Goal: Task Accomplishment & Management: Use online tool/utility

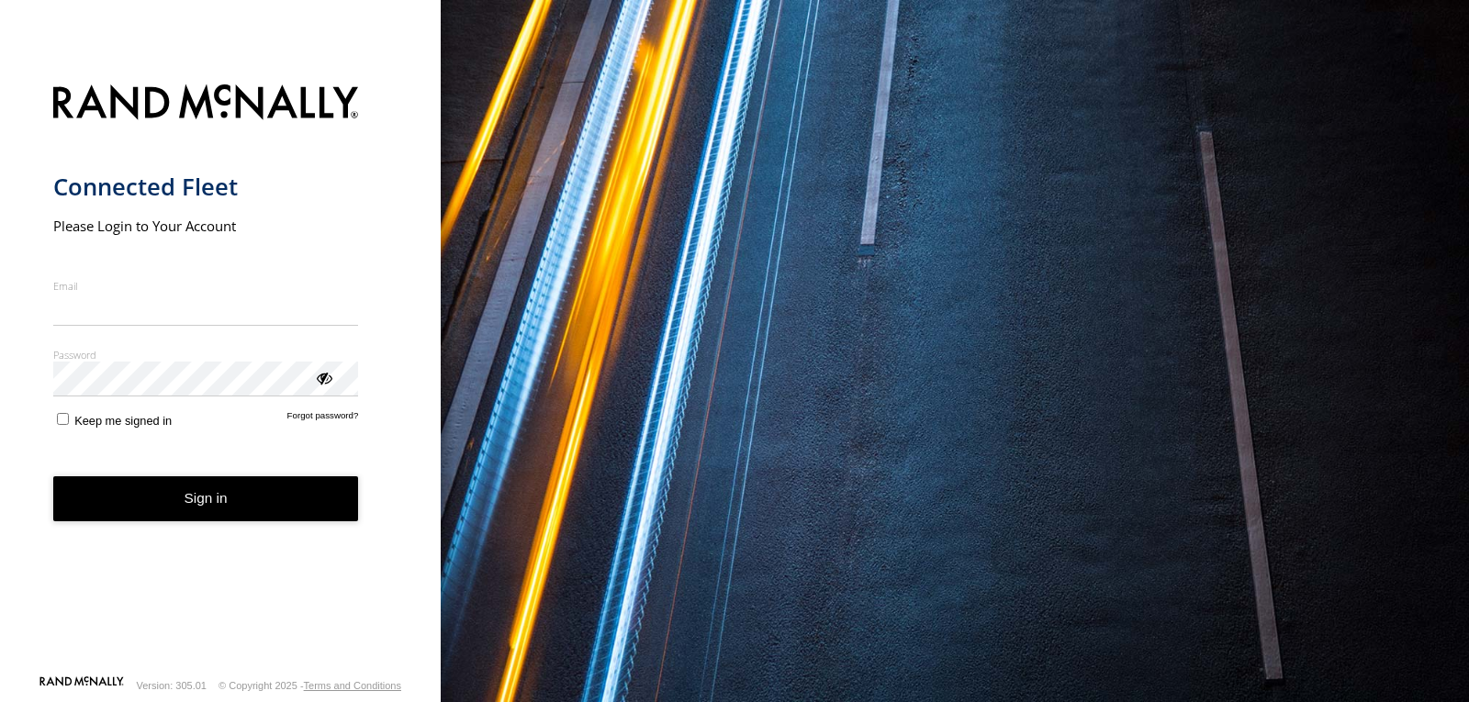
type input "**********"
click at [215, 511] on button "Sign in" at bounding box center [206, 499] width 306 height 45
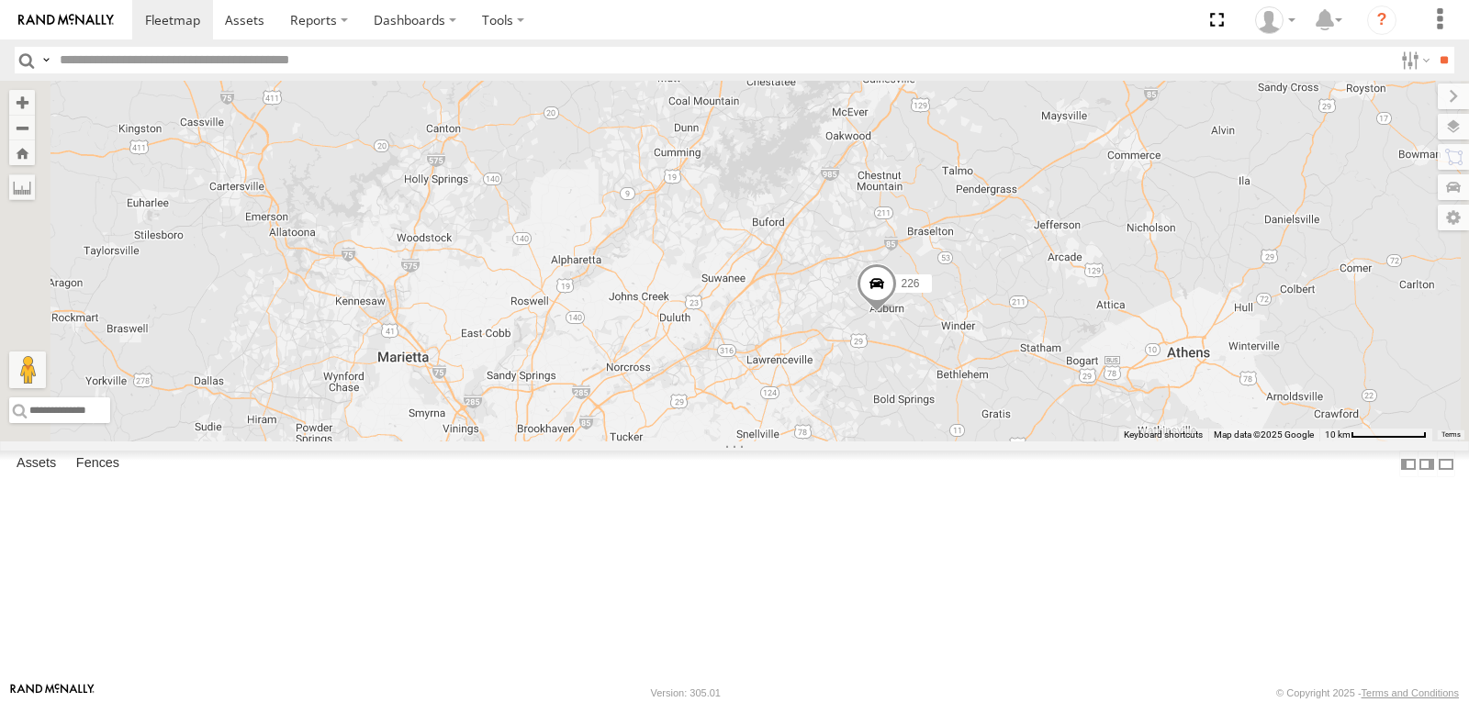
drag, startPoint x: 1158, startPoint y: 236, endPoint x: 1141, endPoint y: 314, distance: 80.0
click at [1141, 314] on div "215 1502 203 205 226 204 216 231 Bad Tracker 201 223 208" at bounding box center [734, 261] width 1469 height 361
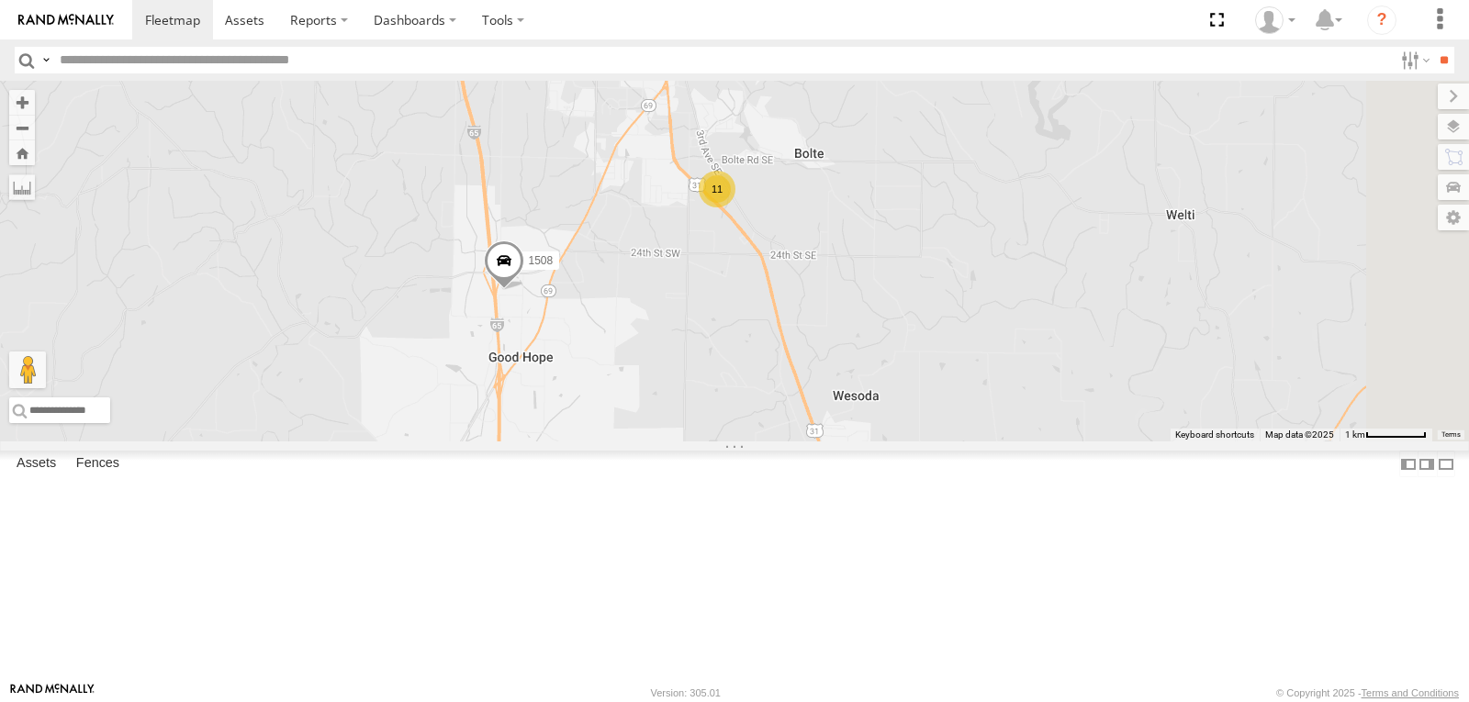
drag, startPoint x: 1168, startPoint y: 230, endPoint x: 932, endPoint y: 387, distance: 283.0
click at [932, 387] on div "215 1502 203 201 223 226 216 231 Bad Tracker 212 208 1505 1508 11" at bounding box center [734, 261] width 1469 height 361
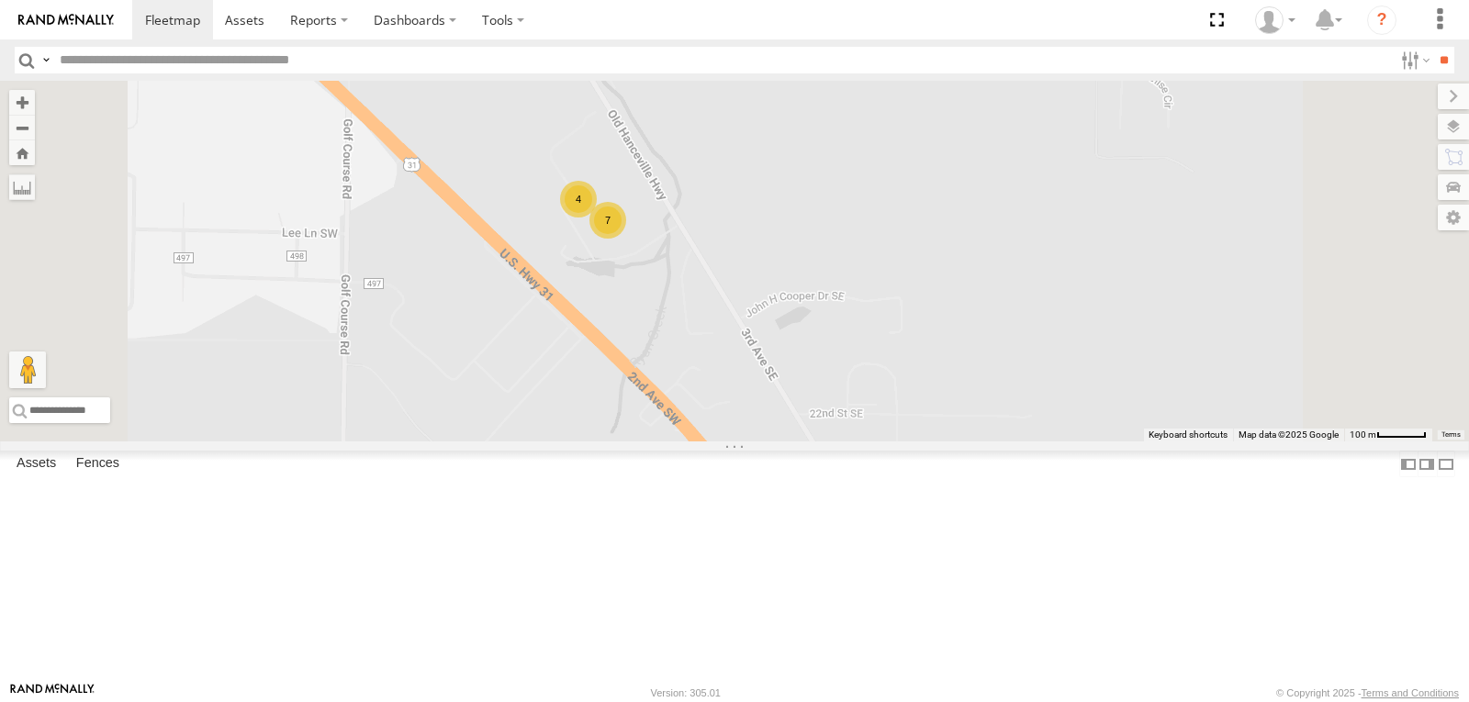
drag, startPoint x: 946, startPoint y: 212, endPoint x: 878, endPoint y: 375, distance: 176.2
click at [878, 375] on div "215 1502 203 201 223 226 216 231 Bad Tracker 212 208 1505 1508 4 7" at bounding box center [734, 261] width 1469 height 361
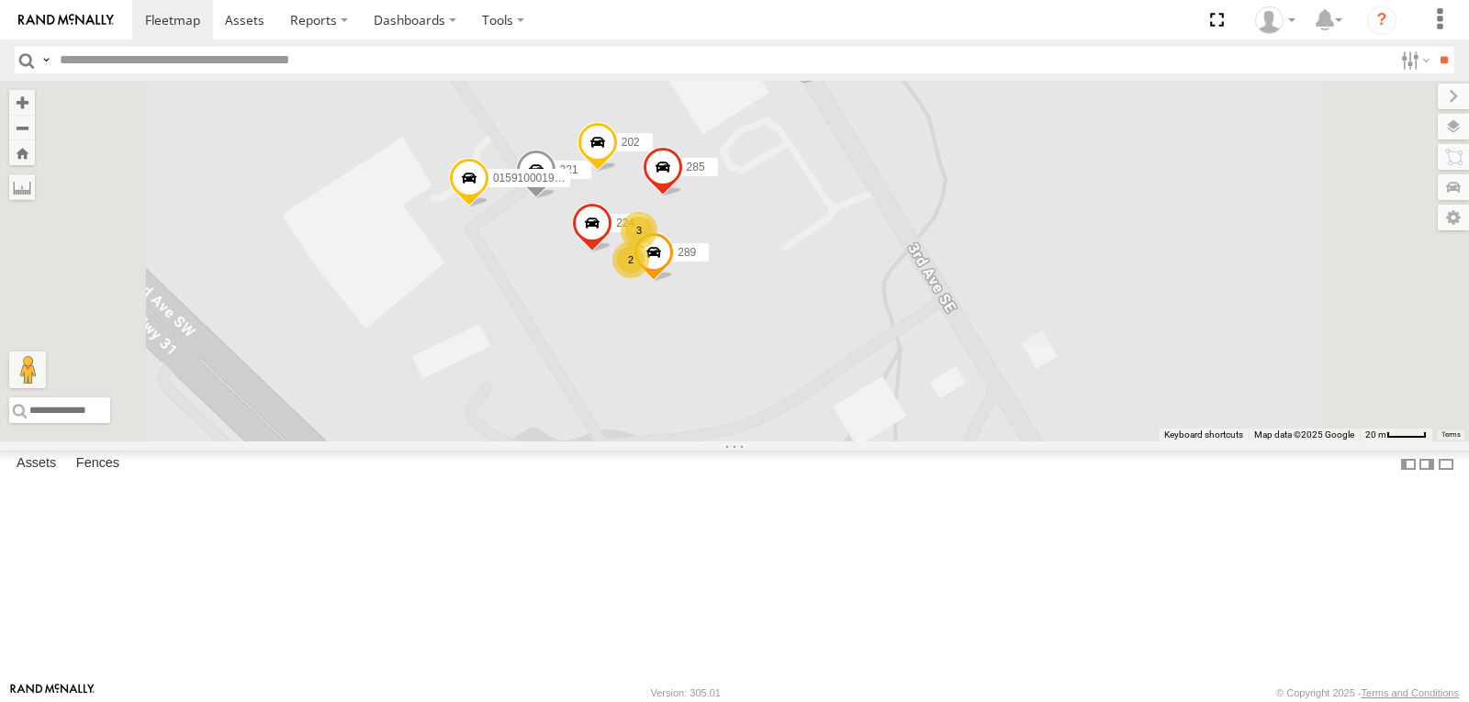
drag, startPoint x: 792, startPoint y: 280, endPoint x: 792, endPoint y: 393, distance: 113.0
click at [791, 391] on div "215 1502 203 201 223 226 216 231 Bad Tracker 212 208 1505 1508 221 202 01591000…" at bounding box center [734, 261] width 1469 height 361
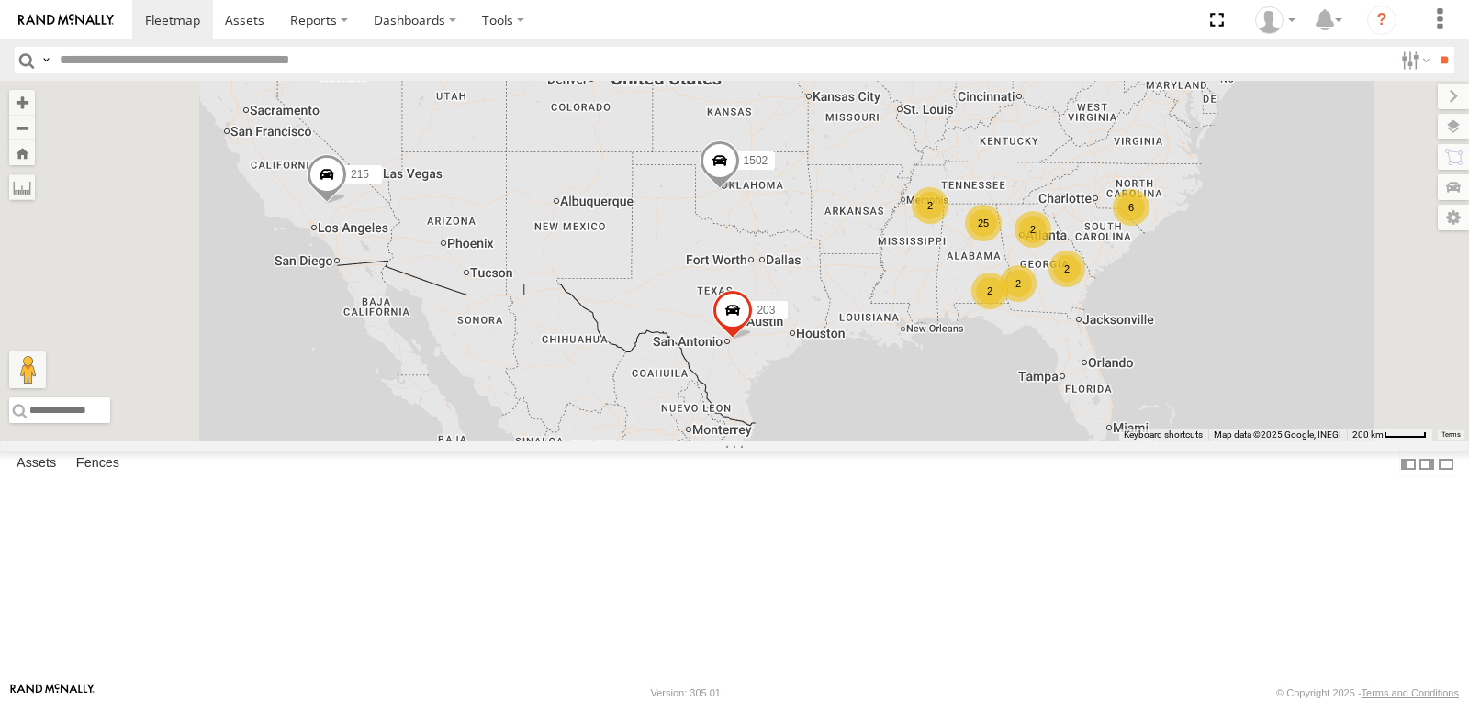
click at [0, 0] on span at bounding box center [0, 0] width 0 height 0
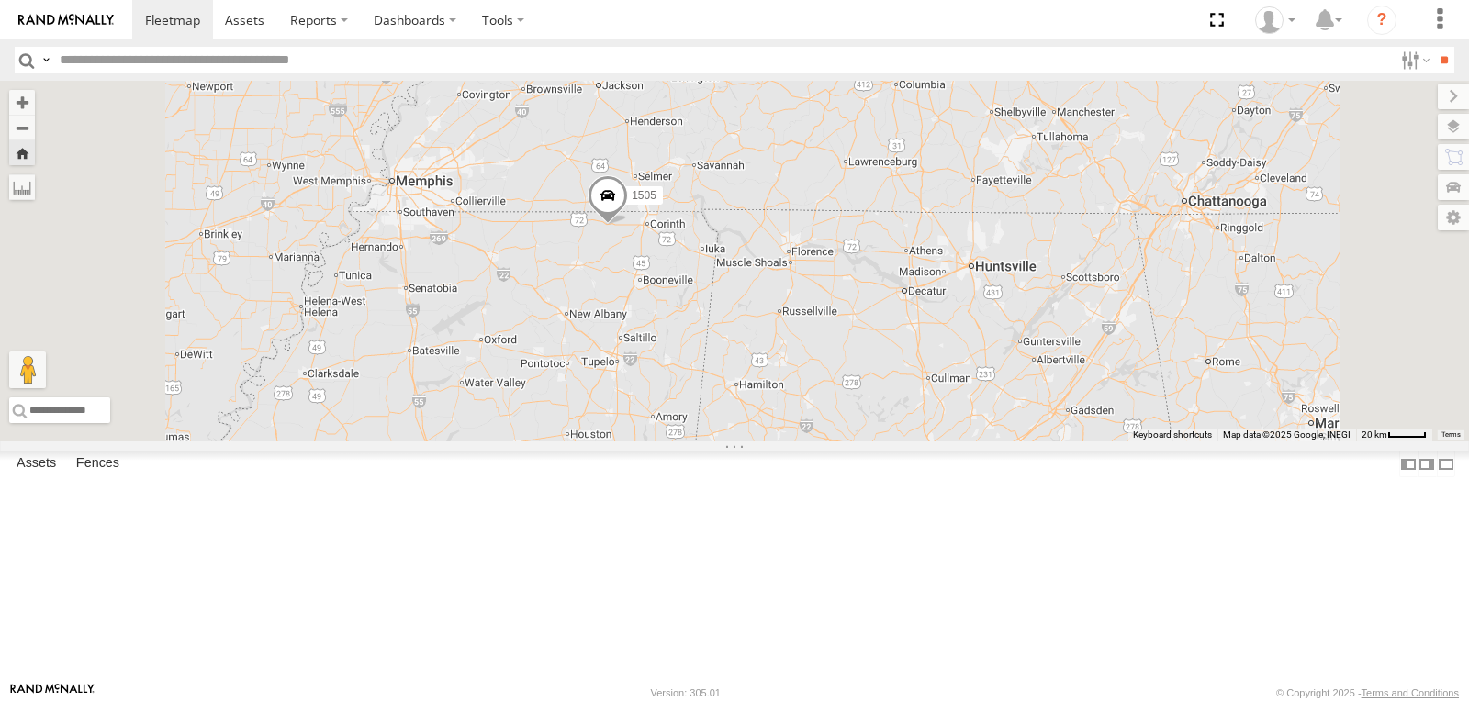
click at [628, 224] on span at bounding box center [608, 199] width 40 height 50
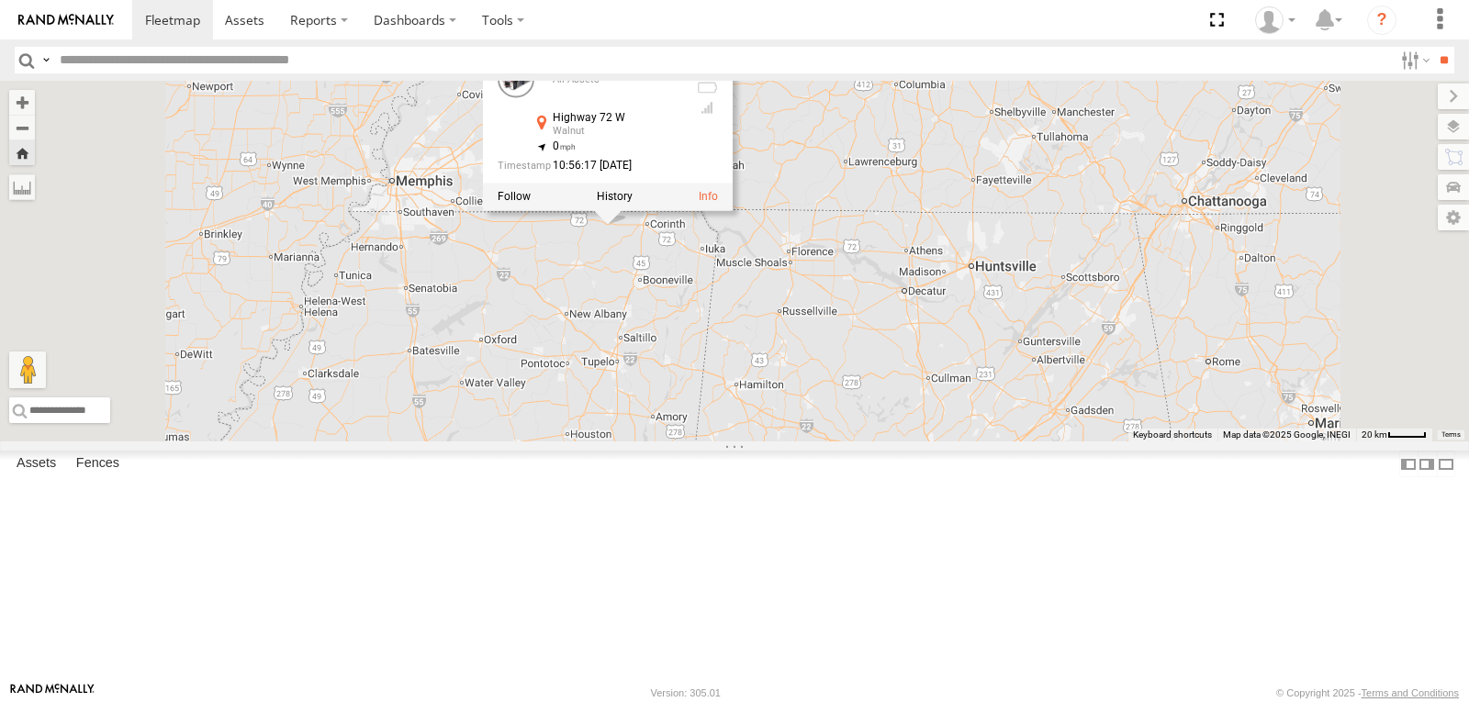
scroll to position [643, 0]
click at [0, 0] on span at bounding box center [0, 0] width 0 height 0
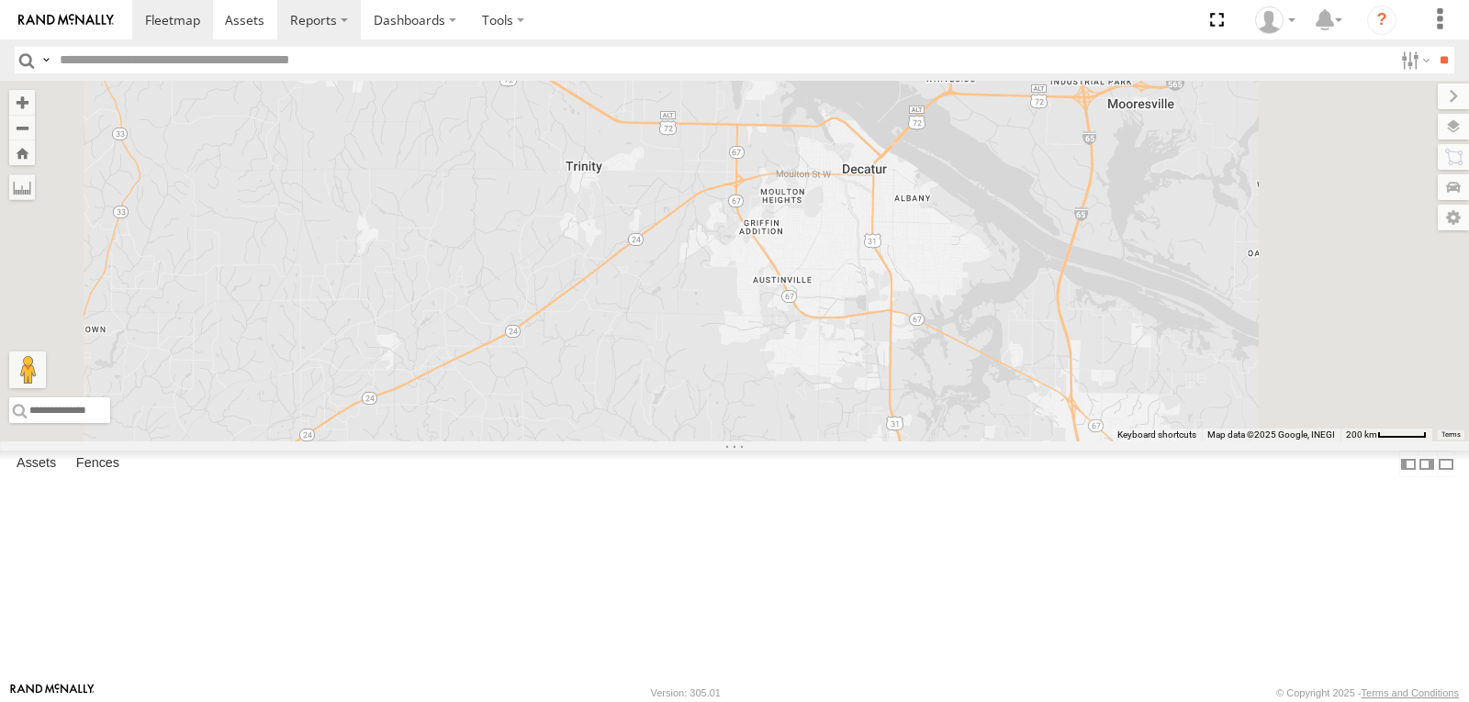
scroll to position [0, 0]
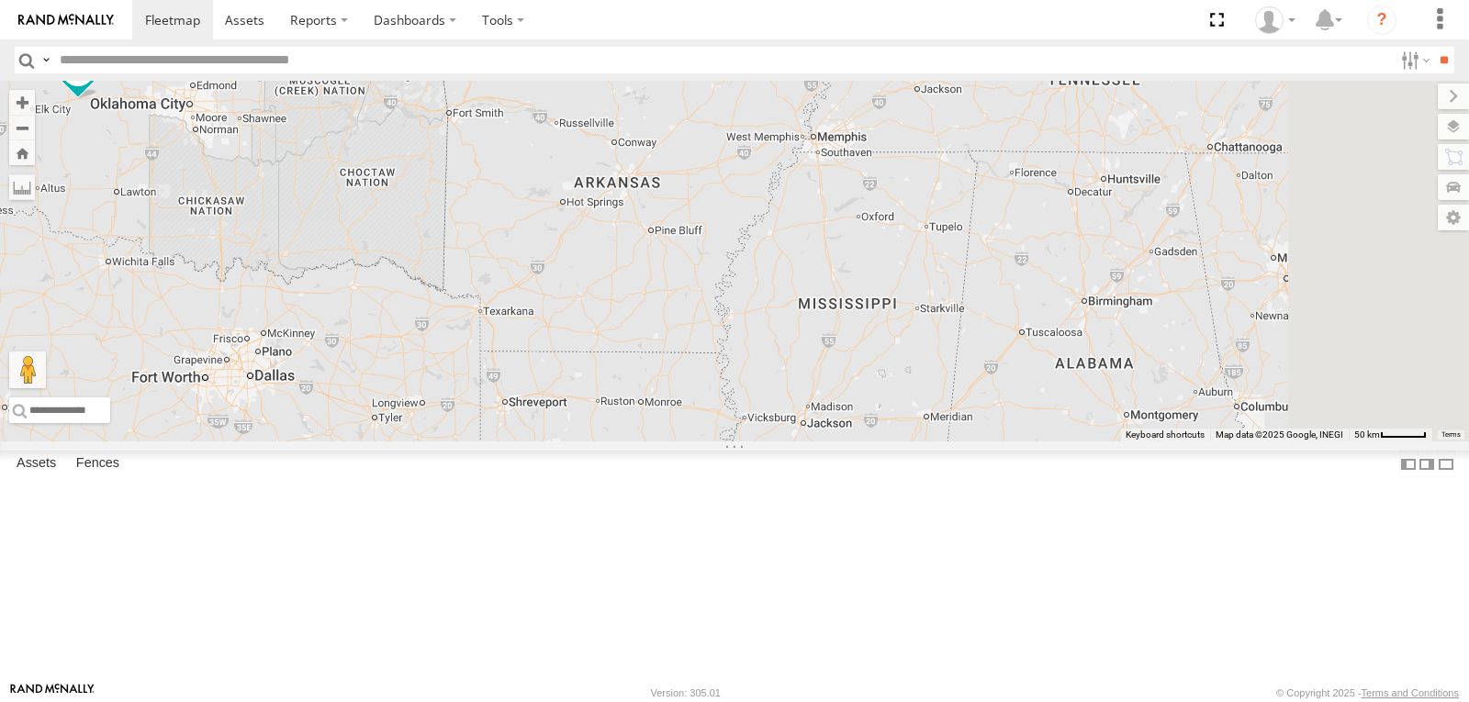
drag, startPoint x: 1437, startPoint y: 275, endPoint x: 471, endPoint y: 443, distance: 980.4
click at [526, 442] on div "215 1502 203" at bounding box center [734, 261] width 1469 height 361
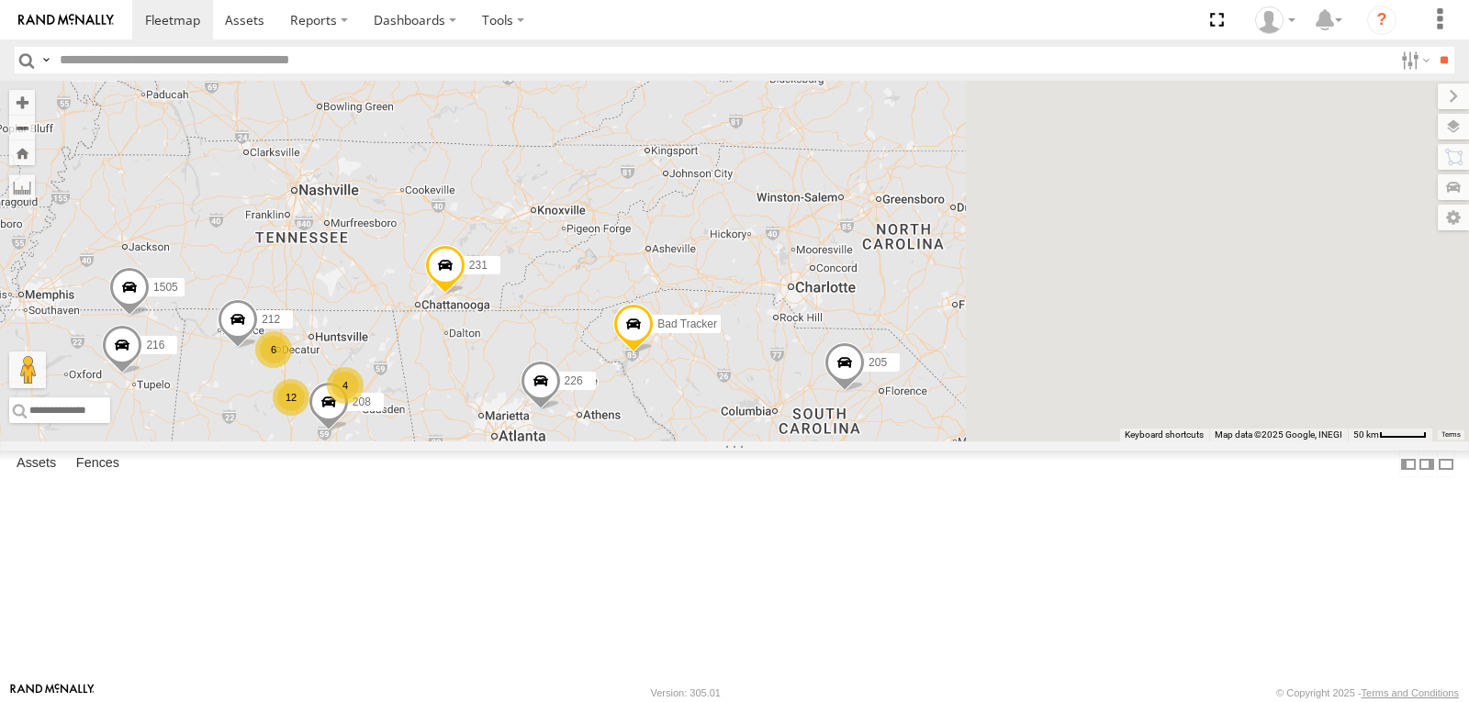
drag, startPoint x: 870, startPoint y: 376, endPoint x: 444, endPoint y: 465, distance: 434.2
click at [454, 482] on main "To navigate the map with touch gestures double-tap and hold your finger on the …" at bounding box center [734, 381] width 1469 height 601
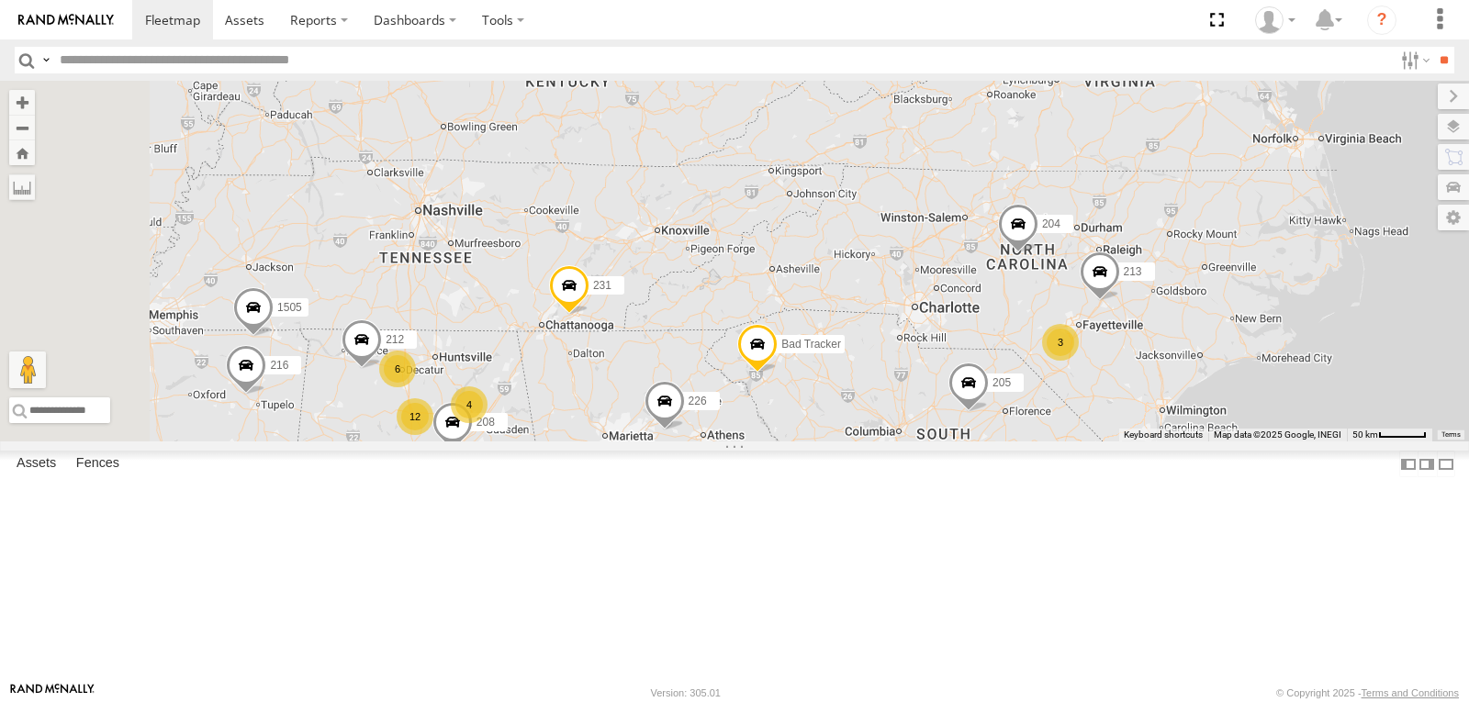
drag, startPoint x: 601, startPoint y: 389, endPoint x: 996, endPoint y: 386, distance: 394.9
click at [996, 386] on div "215 1502 203 4 201 205 2 12 223 2 6 212 226 208 1505 216 231 Bad Tracker 3 213 …" at bounding box center [734, 261] width 1469 height 361
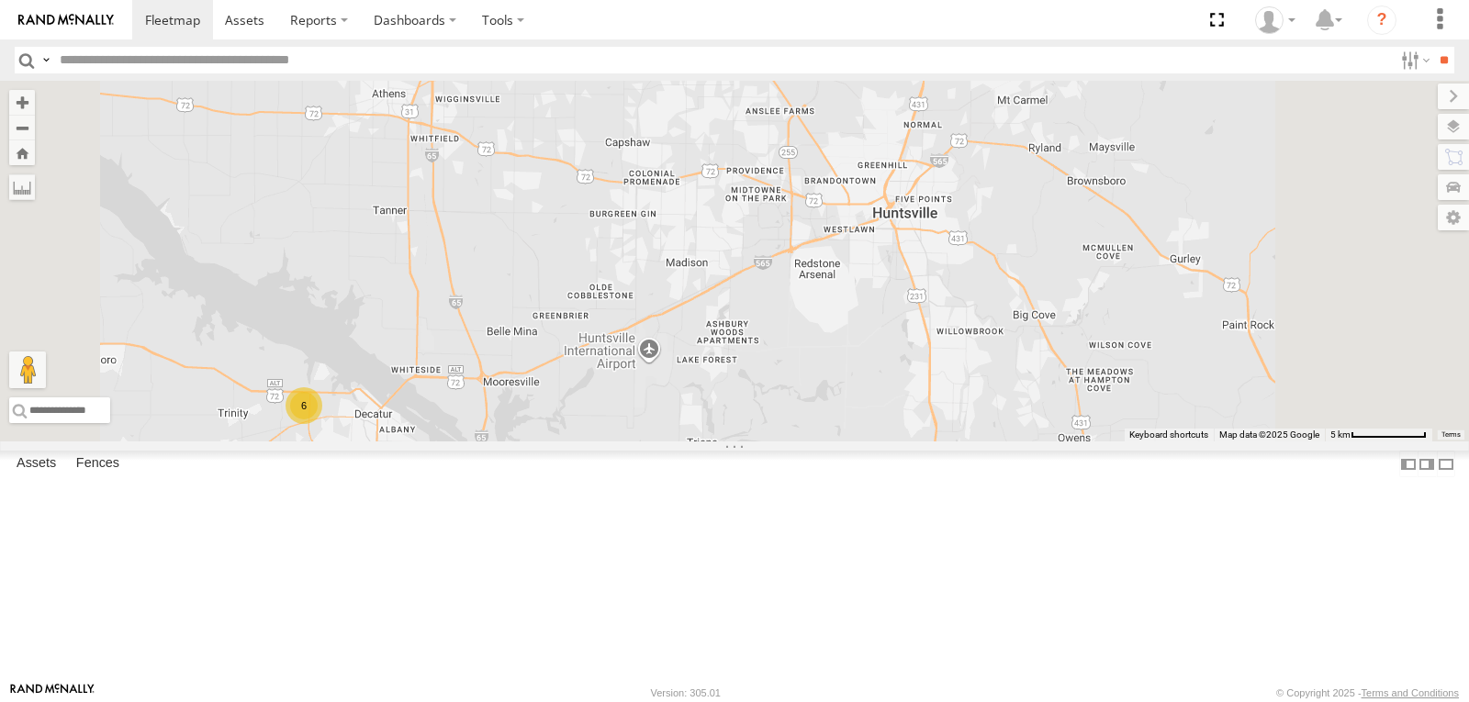
drag, startPoint x: 624, startPoint y: 482, endPoint x: 747, endPoint y: 490, distance: 122.4
click at [747, 442] on div "215 1502 203 201 205 223 212 226 208 1505 216 231 Bad Tracker 213 204 6" at bounding box center [734, 261] width 1469 height 361
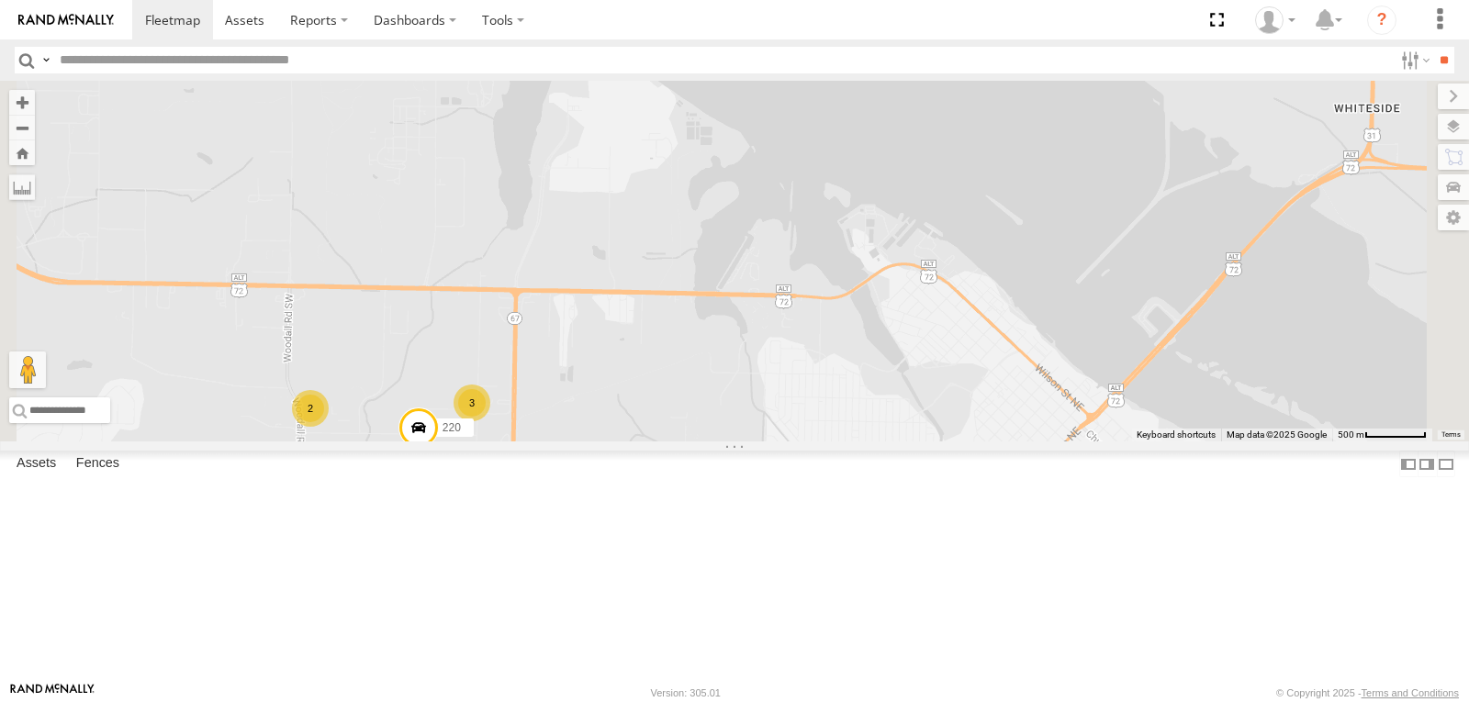
drag, startPoint x: 734, startPoint y: 558, endPoint x: 749, endPoint y: 462, distance: 97.7
click at [749, 442] on div "215 1502 203 201 205 223 212 226 208 1505 216 231 Bad Tracker 213 204 3 2 220" at bounding box center [734, 261] width 1469 height 361
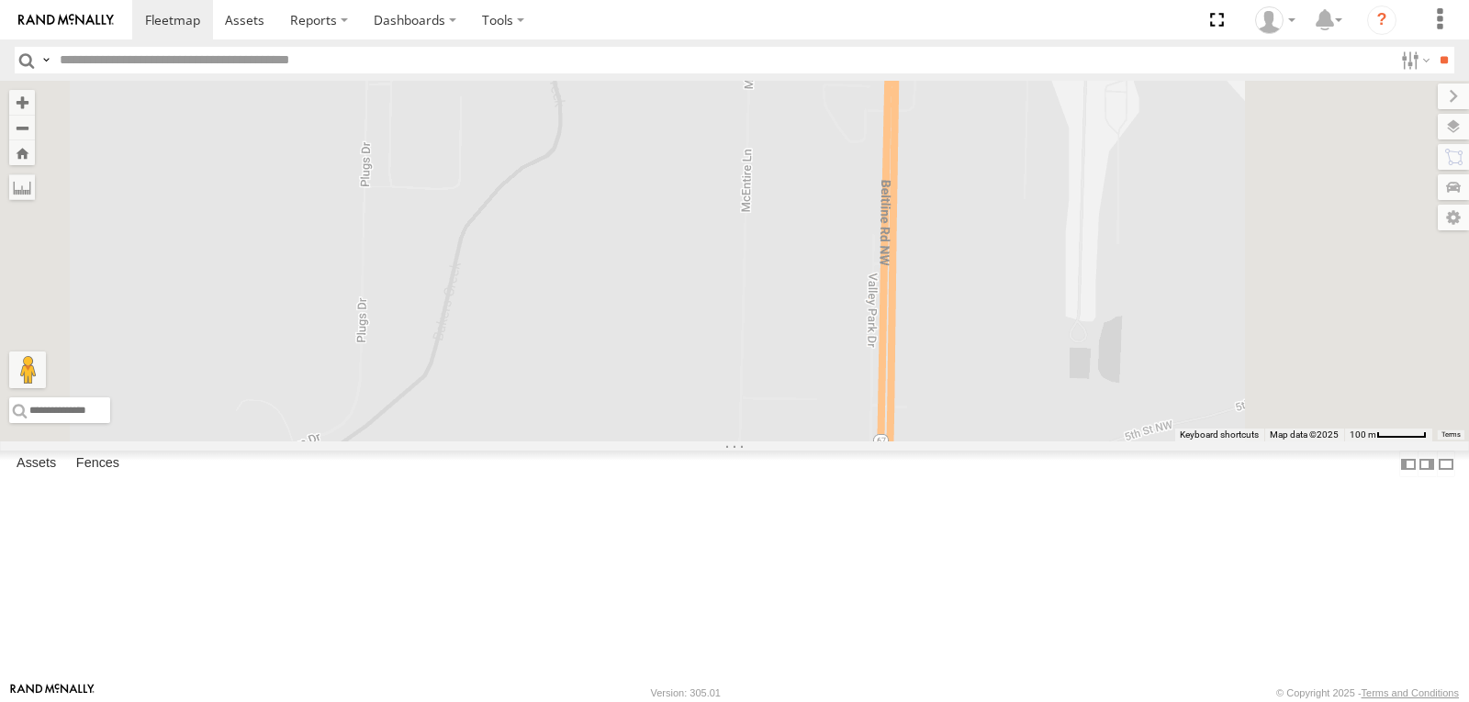
drag, startPoint x: 664, startPoint y: 544, endPoint x: 722, endPoint y: 300, distance: 250.1
click at [722, 300] on div "215 1502 203 201 205 223 212 226 208 1505 216 231 Bad Tracker 213 204 220 3" at bounding box center [734, 261] width 1469 height 361
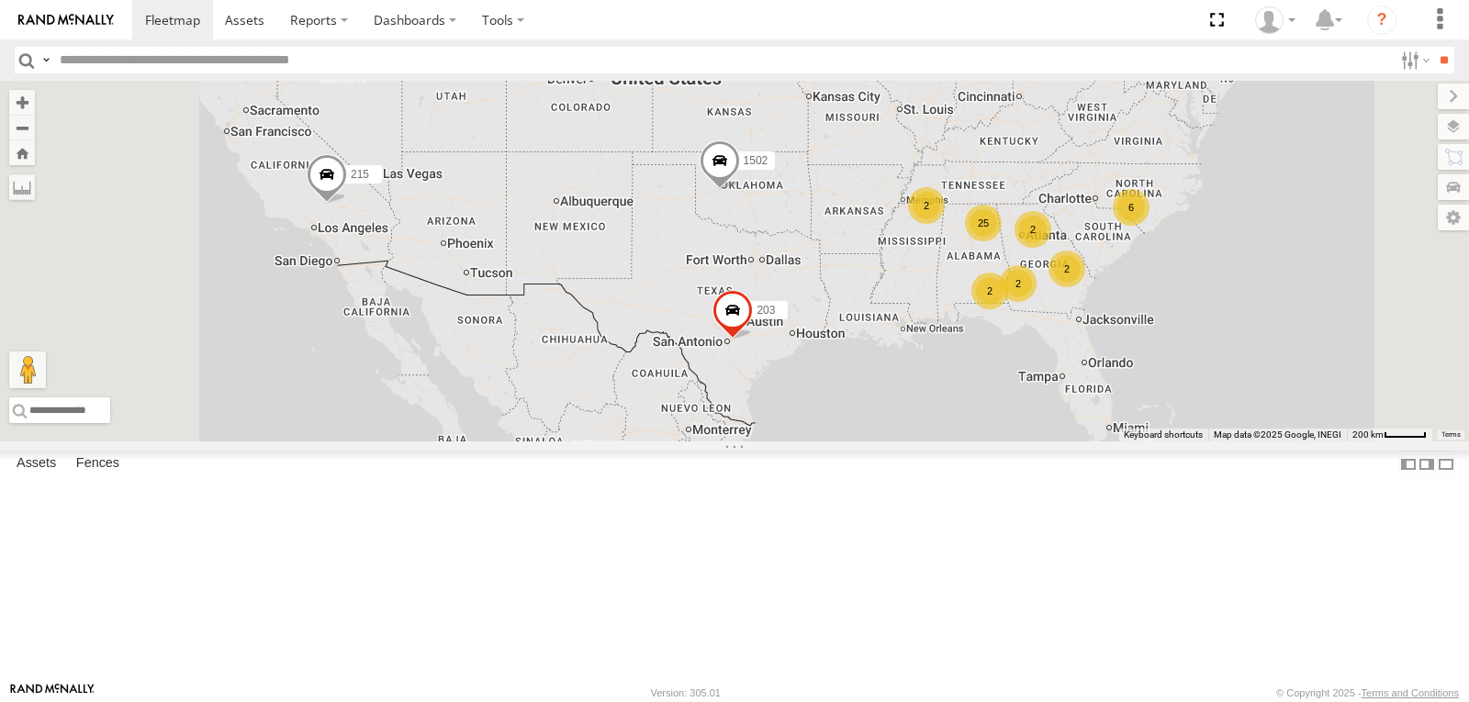
scroll to position [459, 0]
click at [0, 0] on span at bounding box center [0, 0] width 0 height 0
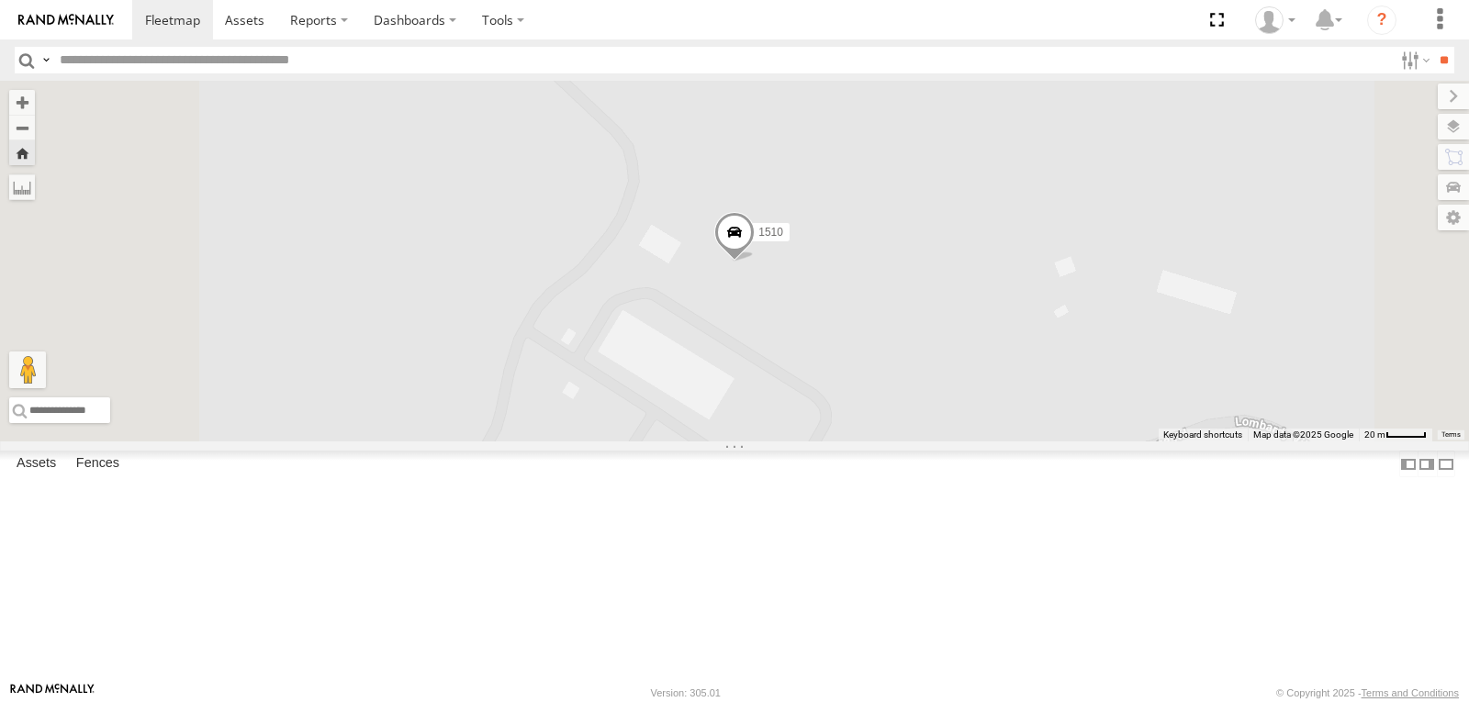
click at [755, 261] on span at bounding box center [734, 236] width 40 height 50
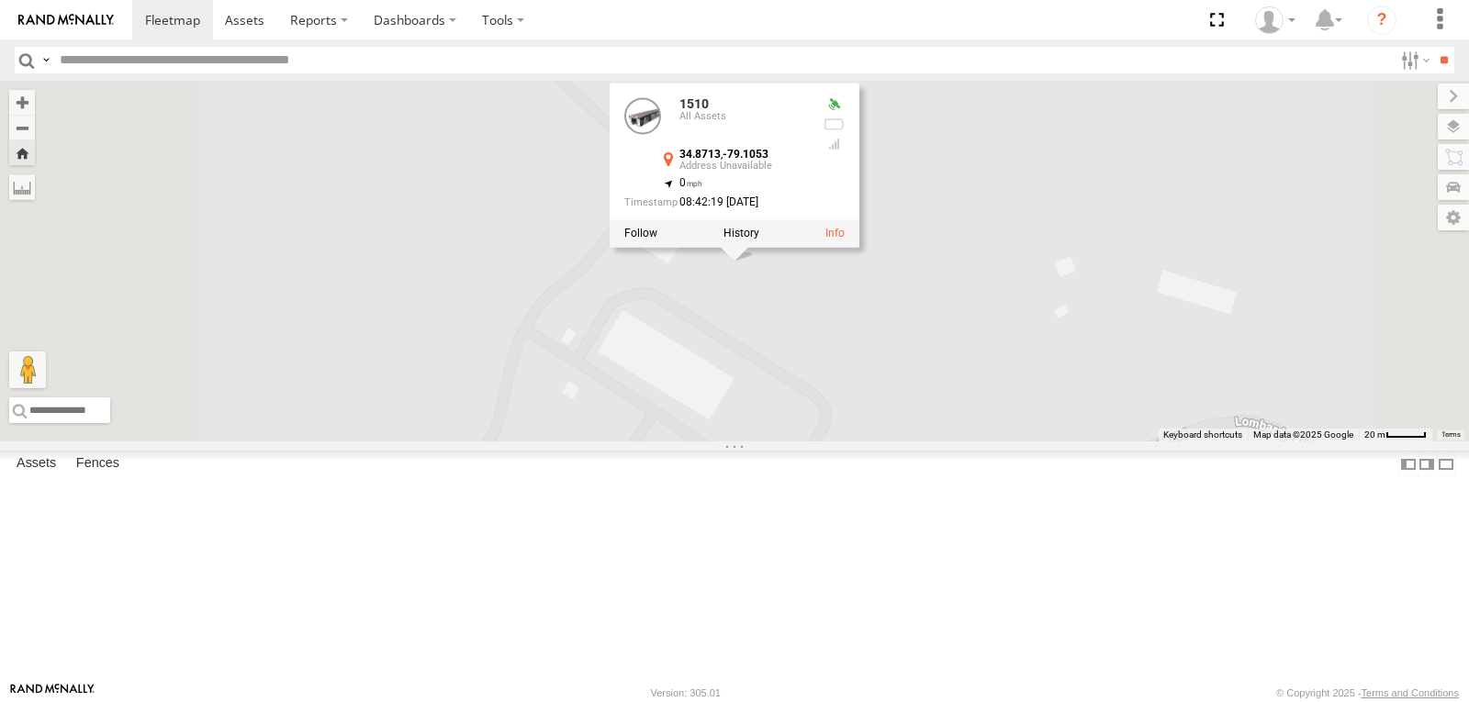
click at [953, 168] on div "1510 1510 All Assets 34.8713 , -79.1053 0 08:42:19 08/12/2025" at bounding box center [734, 261] width 1469 height 361
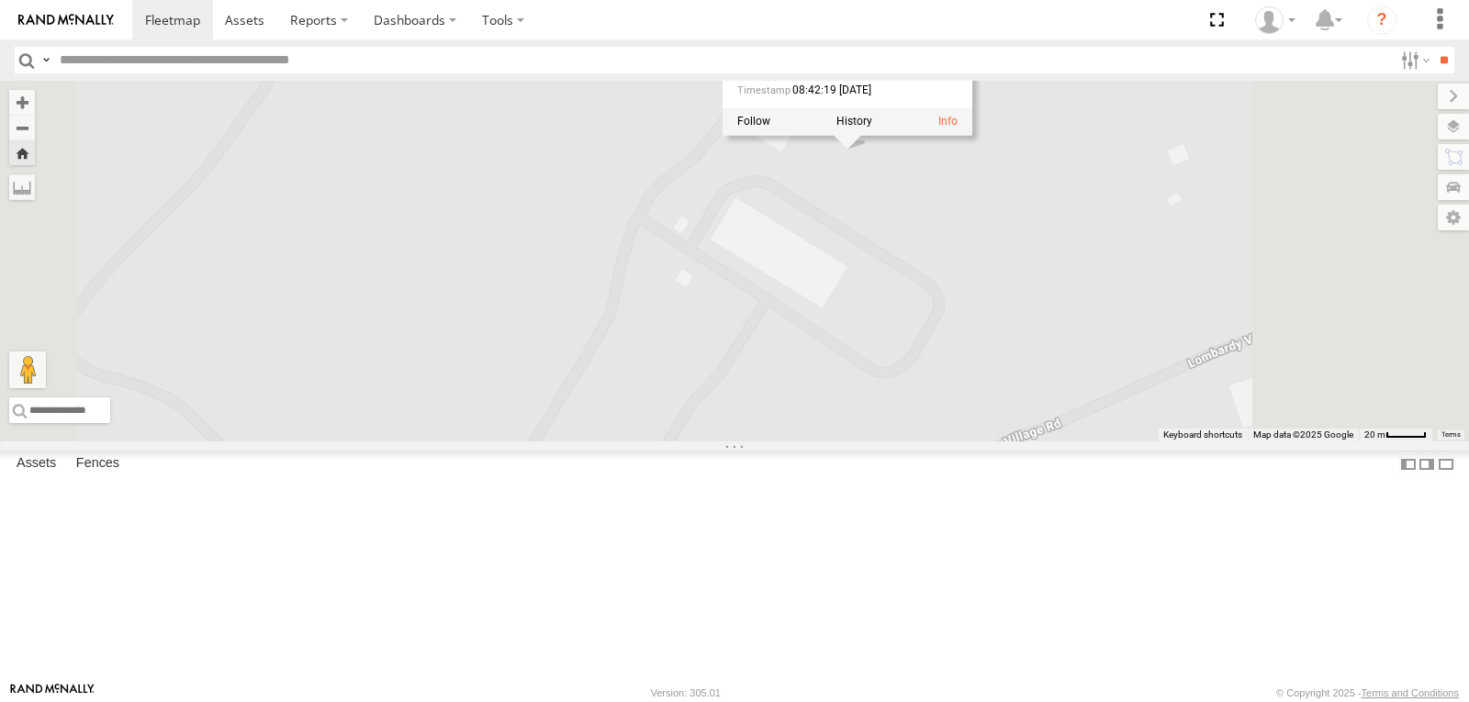
click at [692, 168] on div "1510 1510 All Assets 34.8713 , -79.1053 0 08:42:19 08/12/2025" at bounding box center [734, 261] width 1469 height 361
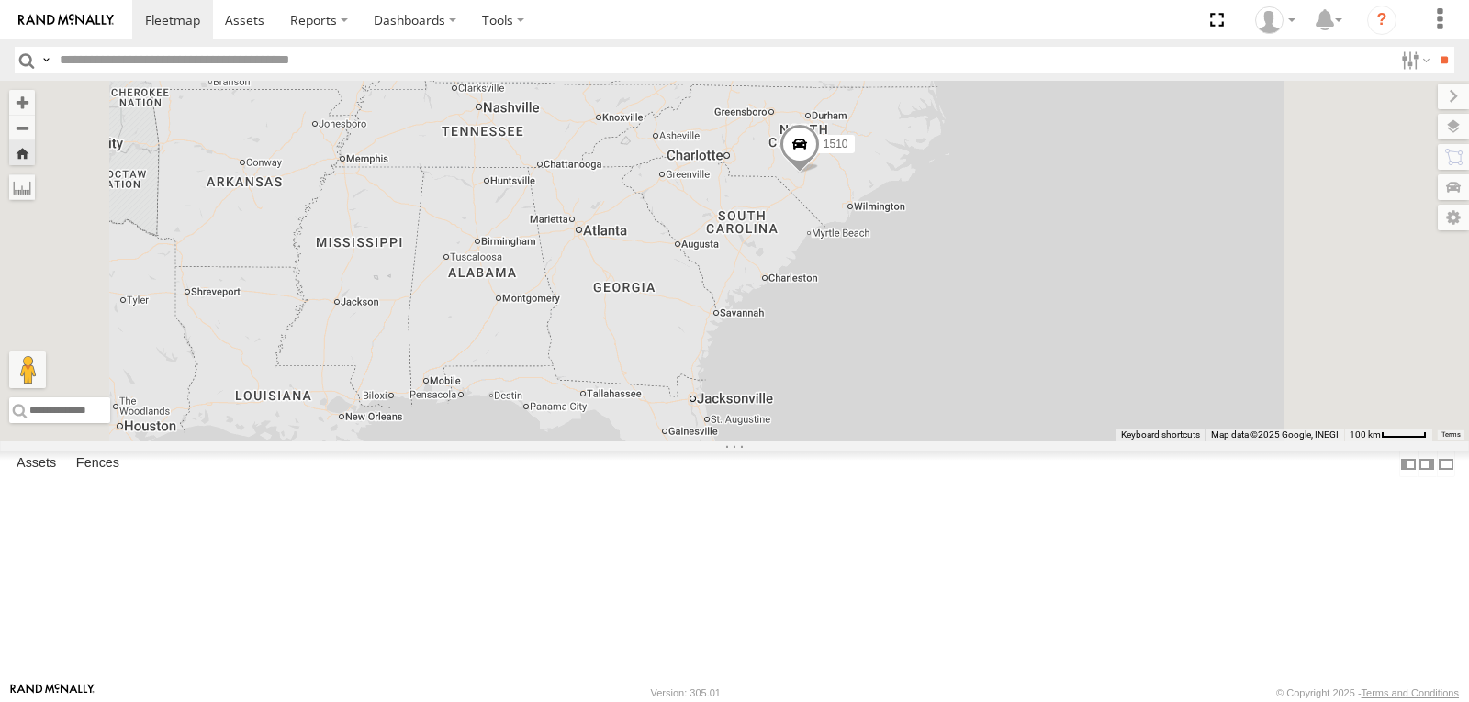
click at [735, 338] on div "1510" at bounding box center [734, 261] width 1469 height 361
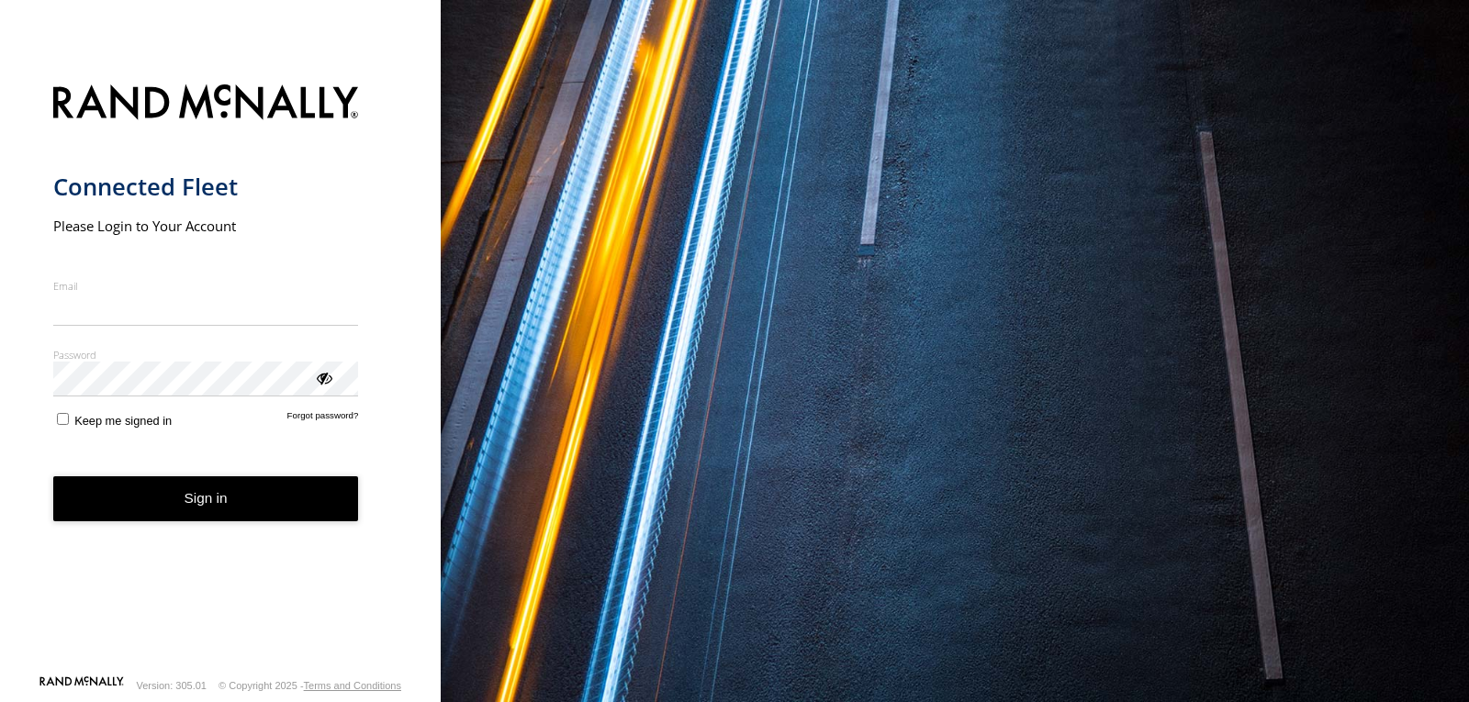
type input "**********"
click at [232, 530] on form "**********" at bounding box center [220, 373] width 335 height 601
click at [216, 494] on button "Sign in" at bounding box center [206, 499] width 306 height 45
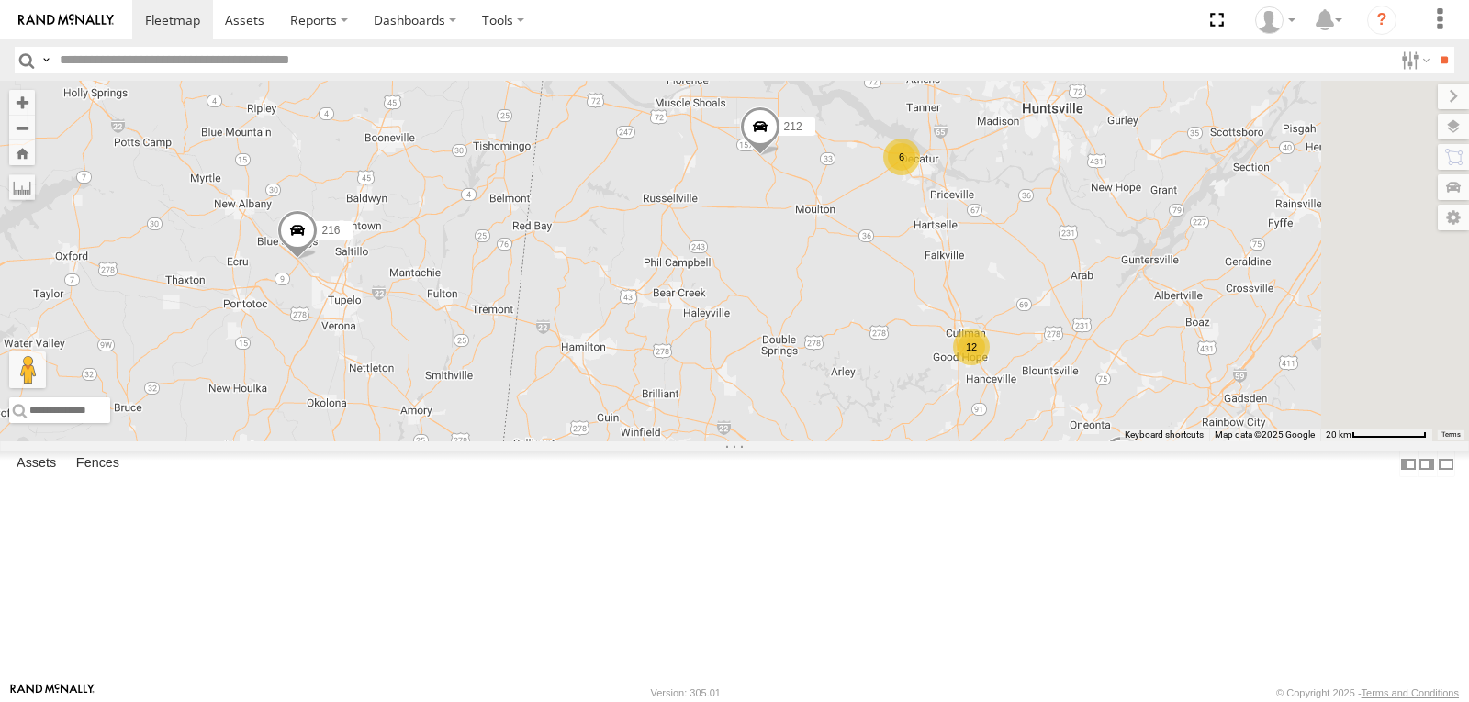
drag, startPoint x: 1152, startPoint y: 281, endPoint x: 1000, endPoint y: 524, distance: 287.1
click at [1001, 442] on div "215 1502 203 201 212 226 208 1505 216 231 12 6" at bounding box center [734, 261] width 1469 height 361
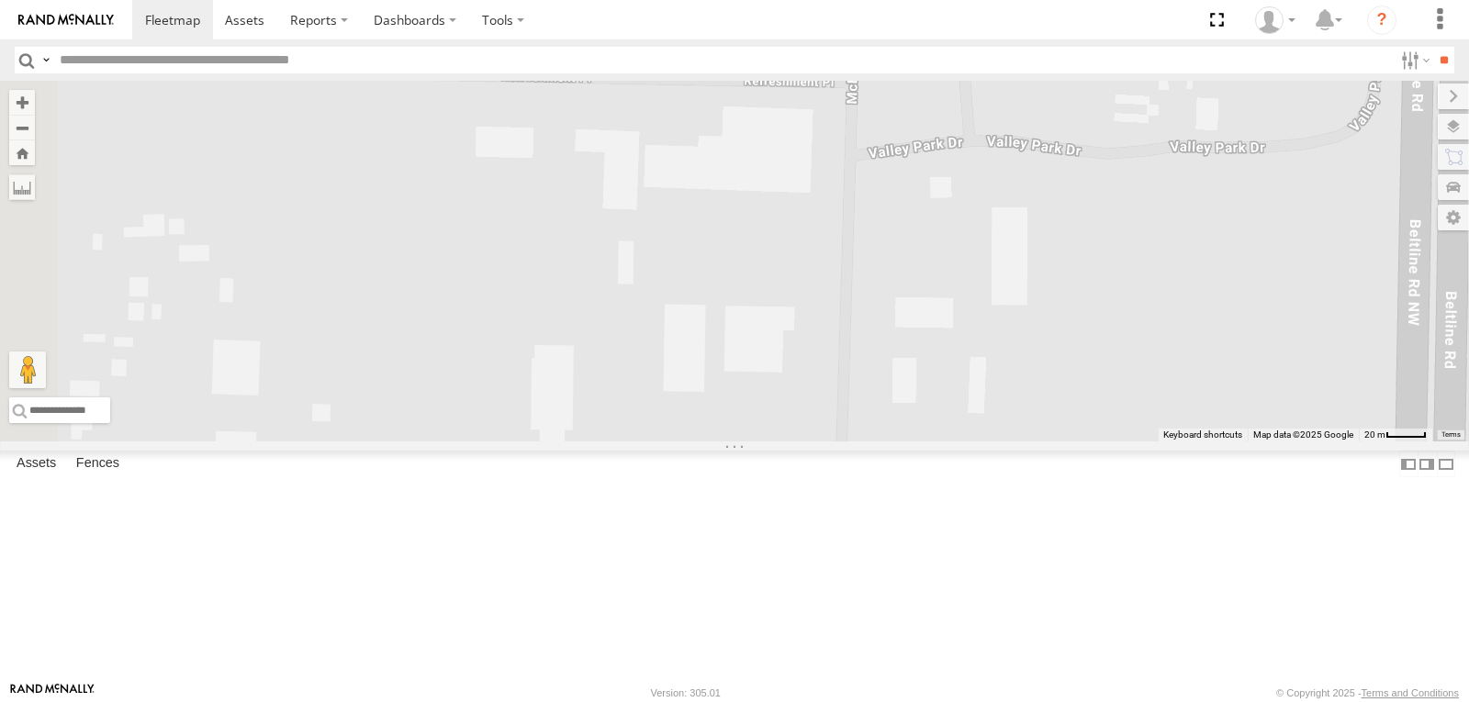
drag, startPoint x: 1004, startPoint y: 310, endPoint x: 1003, endPoint y: 481, distance: 170.8
click at [1003, 442] on div "215 1502 203 201 212 226 208 1505 216 231 220 211 295" at bounding box center [734, 261] width 1469 height 361
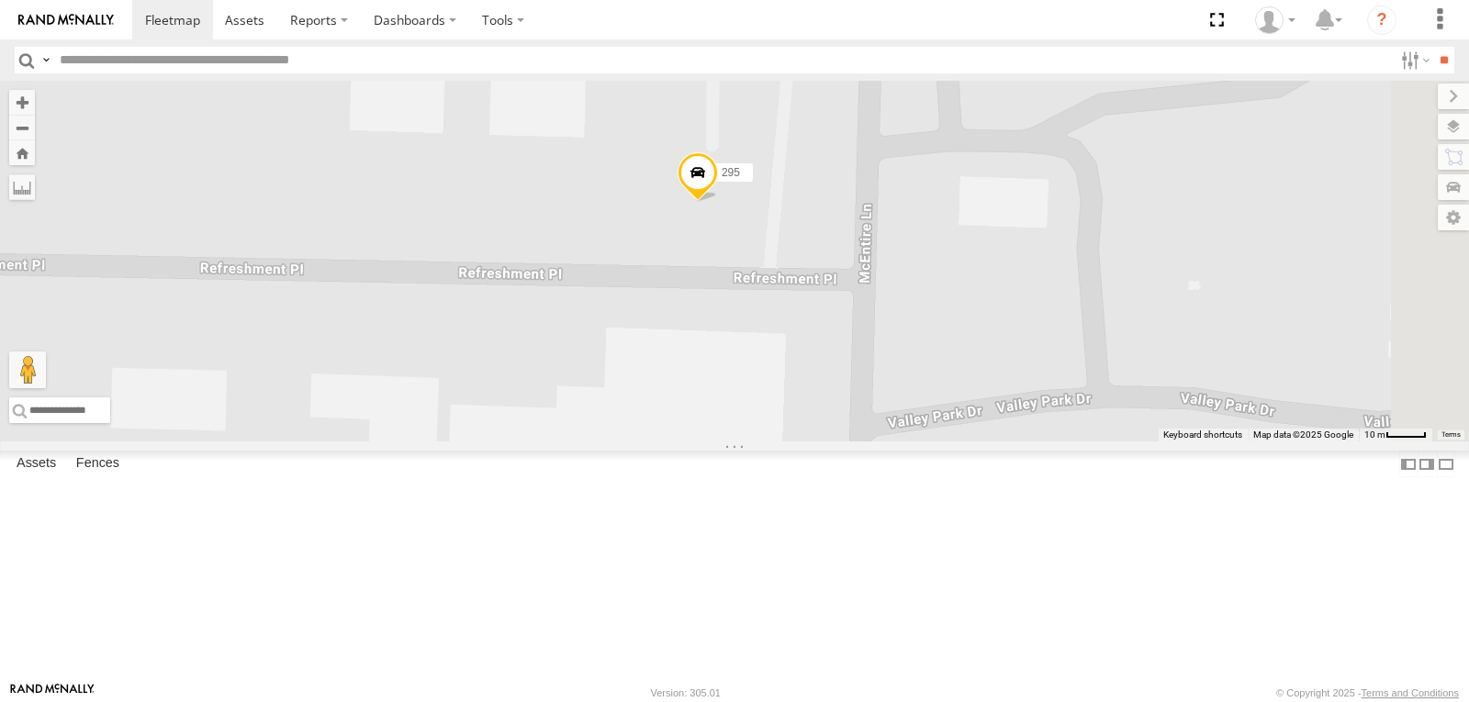
drag, startPoint x: 976, startPoint y: 365, endPoint x: 890, endPoint y: 582, distance: 234.1
click at [899, 442] on div "215 1502 203 201 212 226 208 1505 216 231 220 211 295" at bounding box center [734, 261] width 1469 height 361
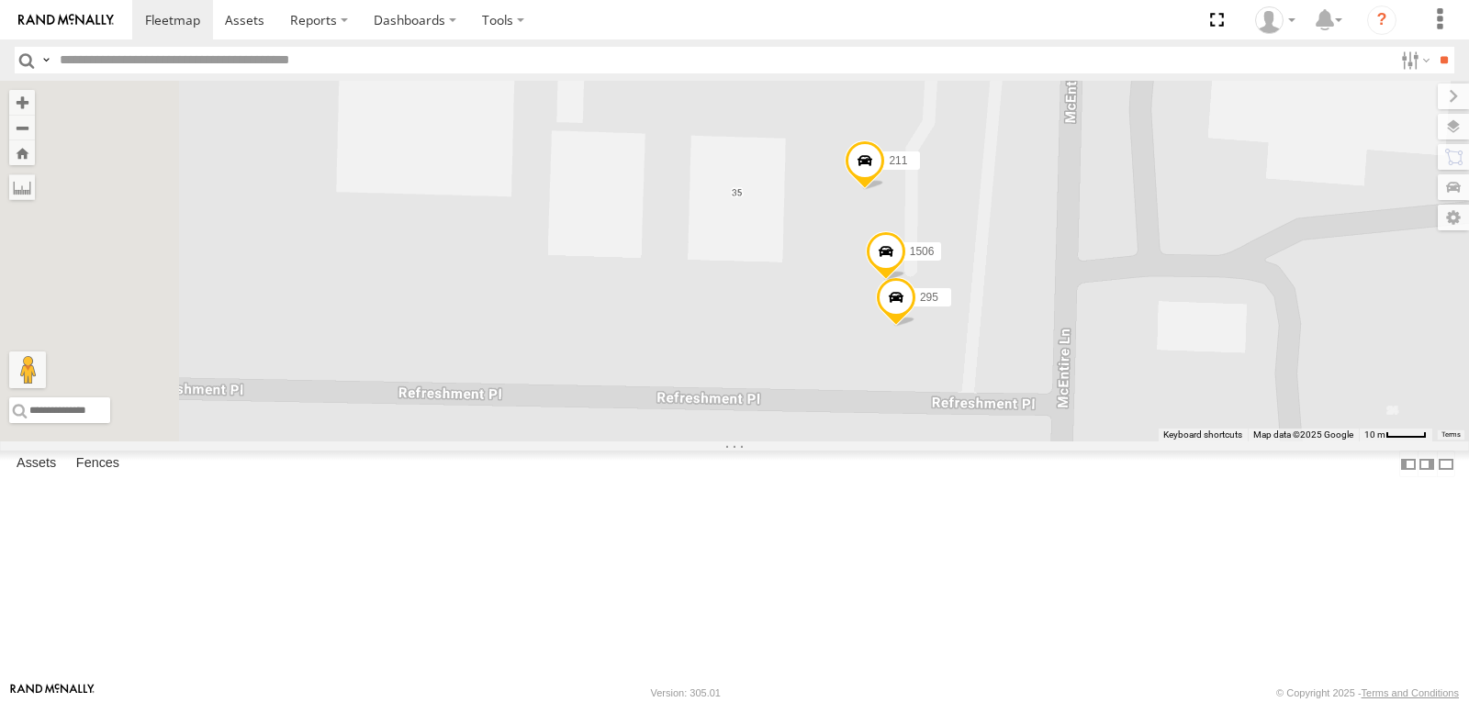
drag, startPoint x: 720, startPoint y: 348, endPoint x: 1009, endPoint y: 455, distance: 308.3
click at [1008, 442] on div "215 1502 203 201 212 226 208 1505 216 231 220 211 295 1506" at bounding box center [734, 261] width 1469 height 361
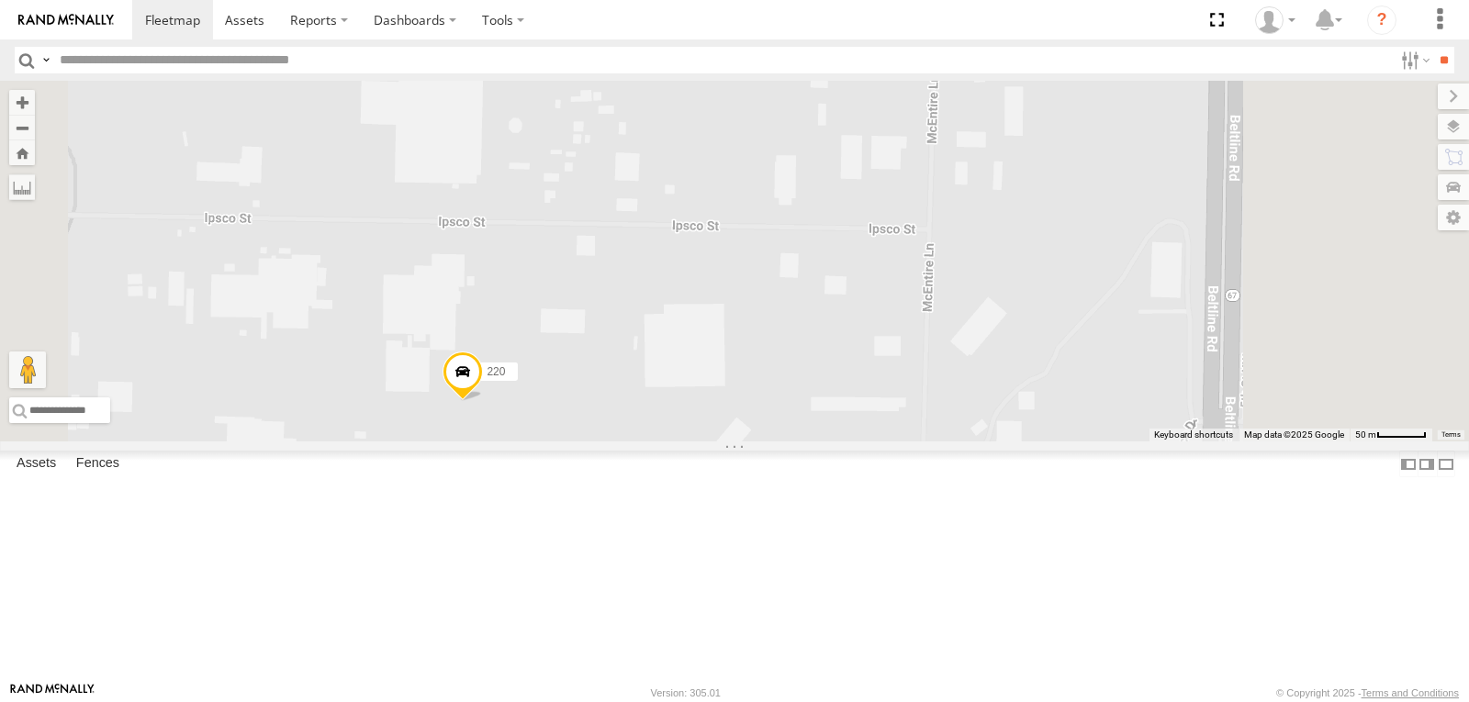
drag, startPoint x: 899, startPoint y: 500, endPoint x: 877, endPoint y: 282, distance: 218.7
click at [877, 285] on div "215 1502 203 201 212 226 208 1505 216 231 220 211 2" at bounding box center [734, 261] width 1469 height 361
